Goal: Ask a question

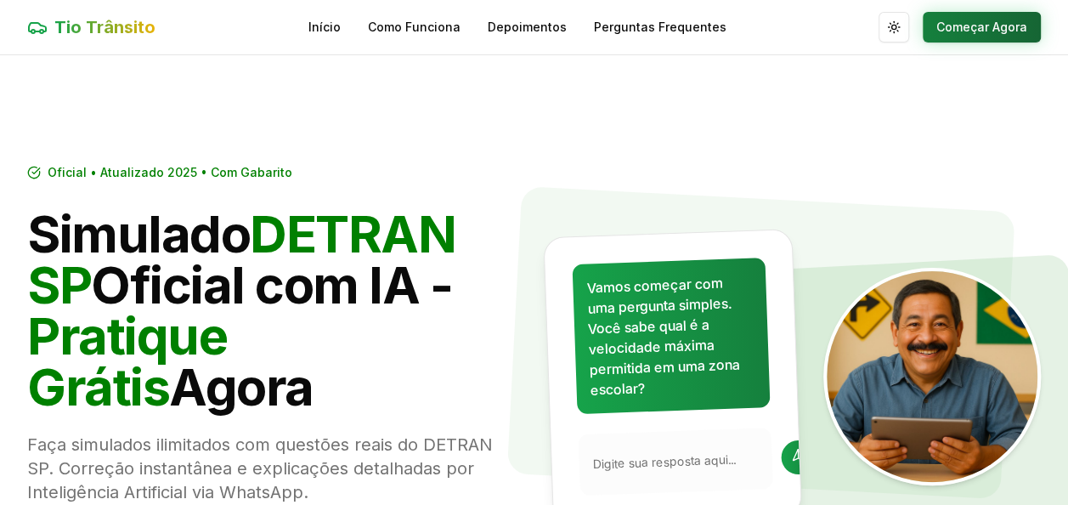
click at [968, 18] on button "Começar Agora" at bounding box center [981, 27] width 118 height 31
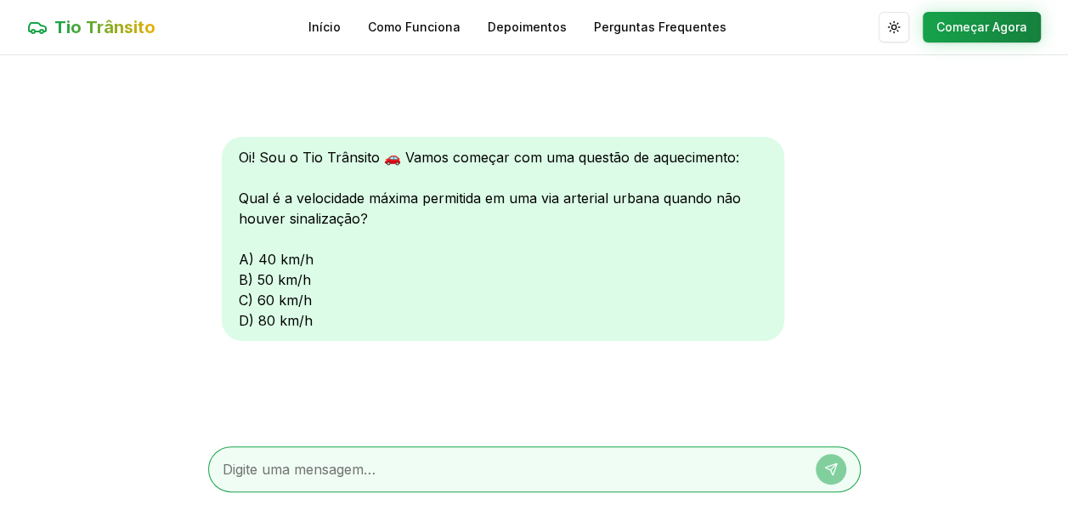
click at [423, 467] on textarea at bounding box center [511, 469] width 576 height 20
type textarea "8"
type textarea "80"
click at [826, 462] on icon at bounding box center [831, 469] width 14 height 14
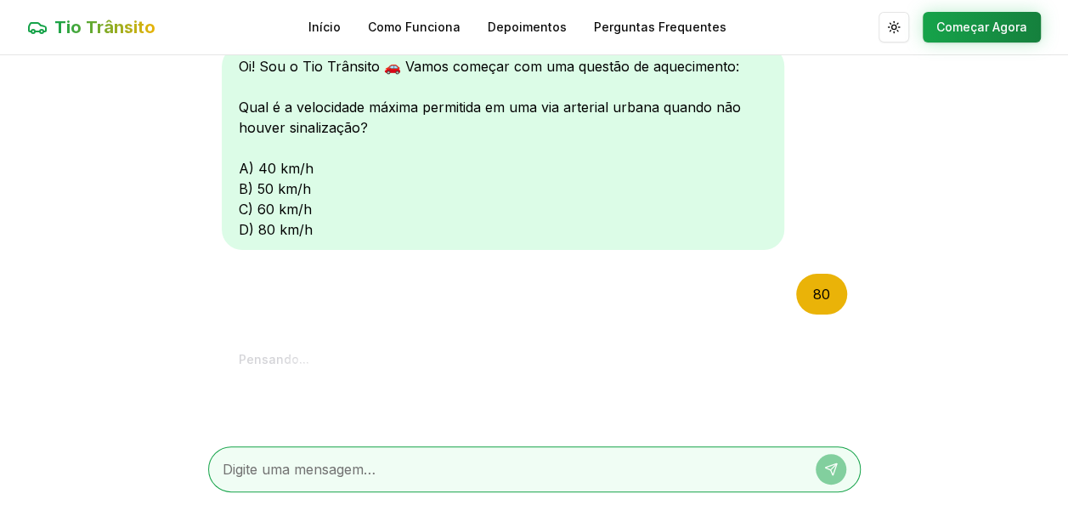
scroll to position [278, 0]
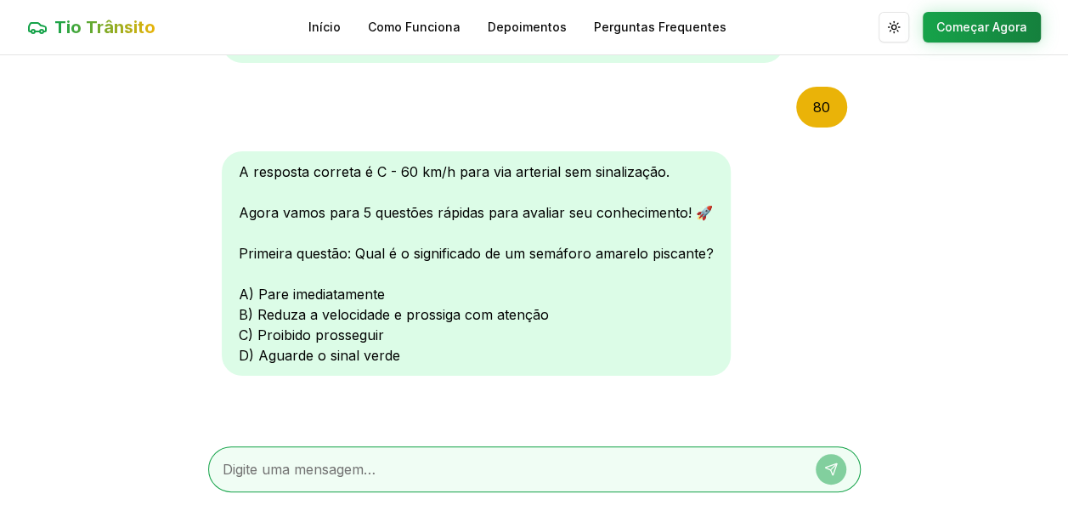
click at [375, 453] on div at bounding box center [534, 469] width 652 height 46
click at [375, 463] on textarea at bounding box center [511, 469] width 576 height 20
type textarea "c"
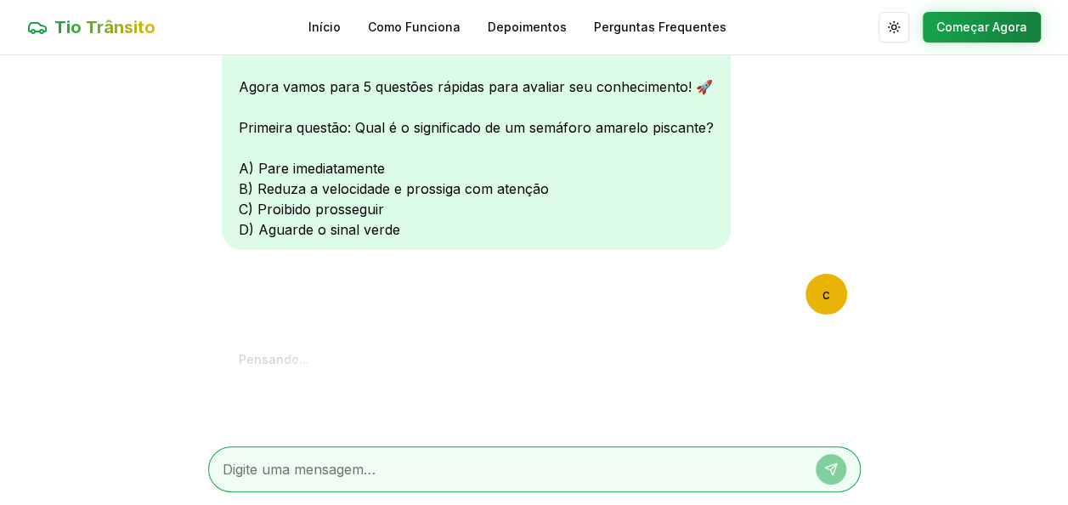
scroll to position [719, 0]
